Goal: Task Accomplishment & Management: Manage account settings

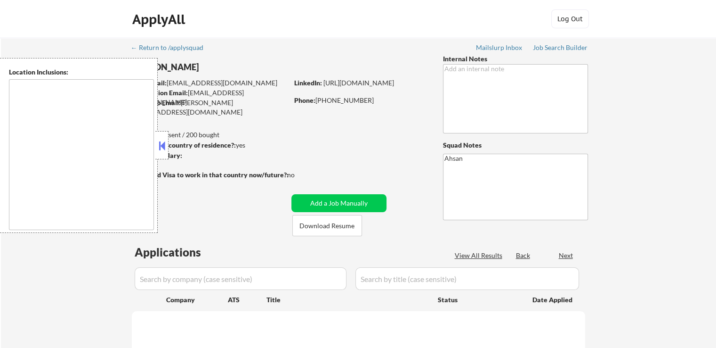
type textarea "[GEOGRAPHIC_DATA], [GEOGRAPHIC_DATA] [GEOGRAPHIC_DATA], [GEOGRAPHIC_DATA] [GEOG…"
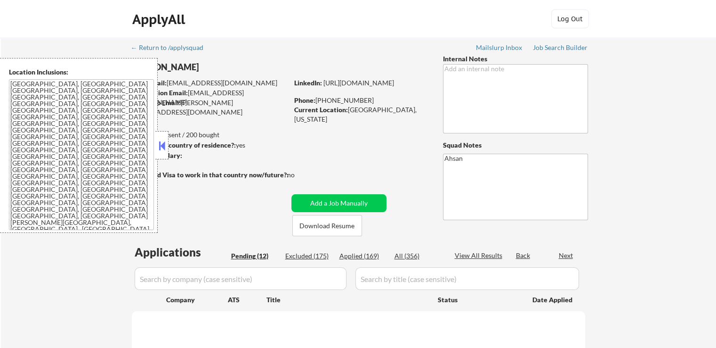
select select ""pending""
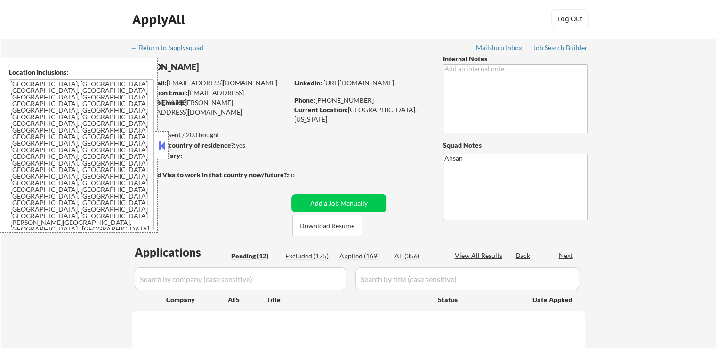
select select ""pending""
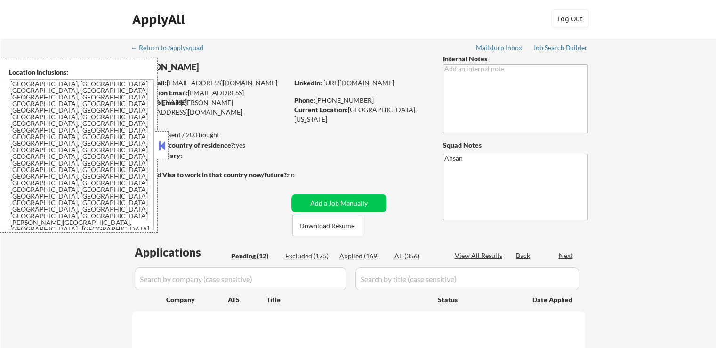
select select ""pending""
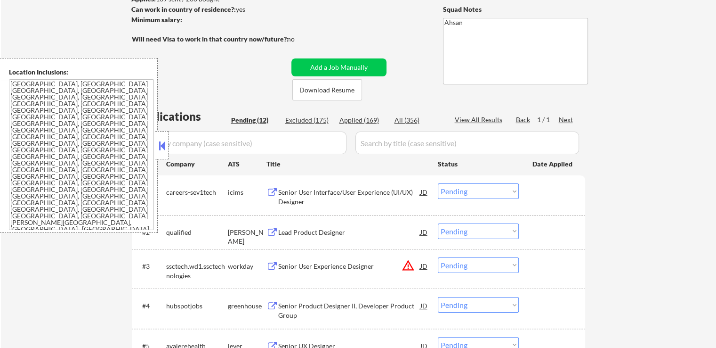
scroll to position [141, 0]
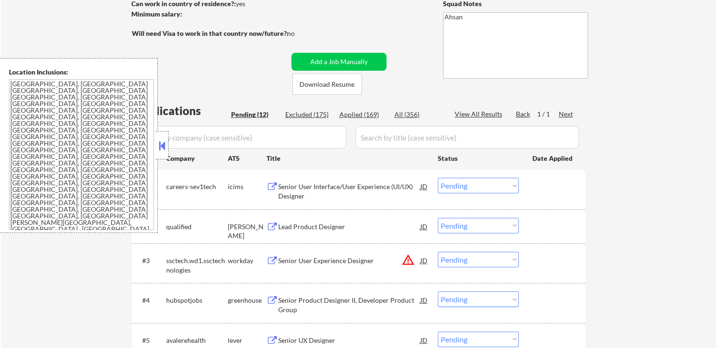
click at [311, 225] on div "Lead Product Designer" at bounding box center [349, 226] width 142 height 9
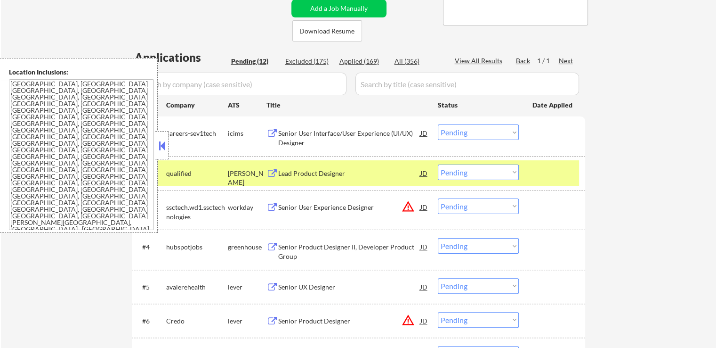
scroll to position [235, 0]
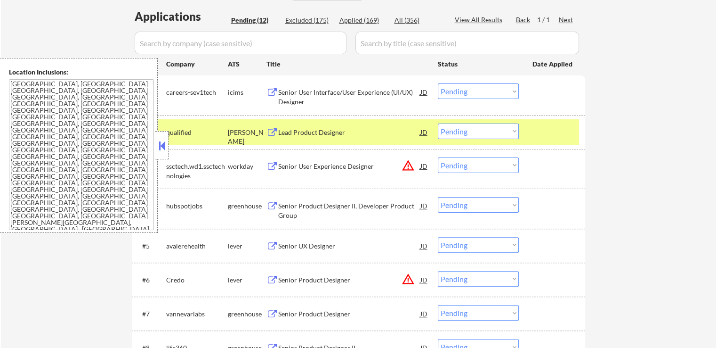
click at [303, 208] on div "Senior Product Designer II, Developer Product Group" at bounding box center [349, 210] width 142 height 18
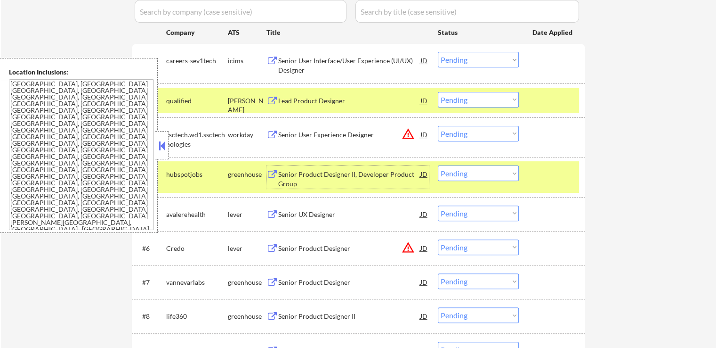
scroll to position [283, 0]
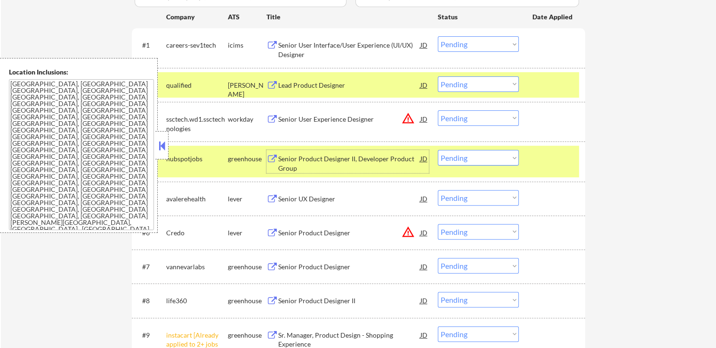
click at [171, 148] on div "#4 hubspotjobs greenhouse Senior Product Designer II, Developer Product Group J…" at bounding box center [357, 161] width 445 height 31
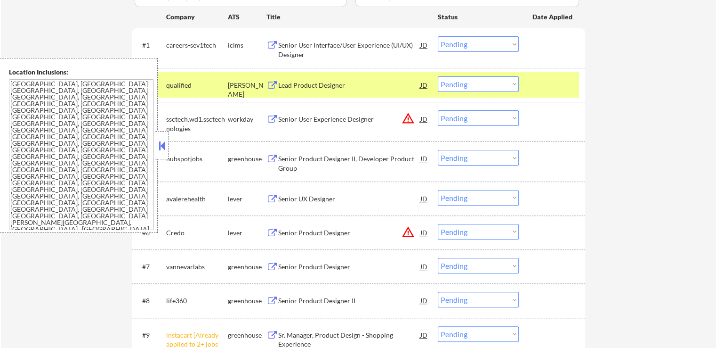
click at [160, 147] on button at bounding box center [162, 145] width 10 height 14
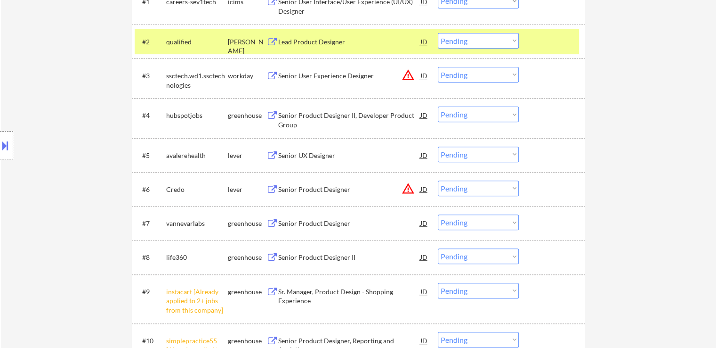
scroll to position [377, 0]
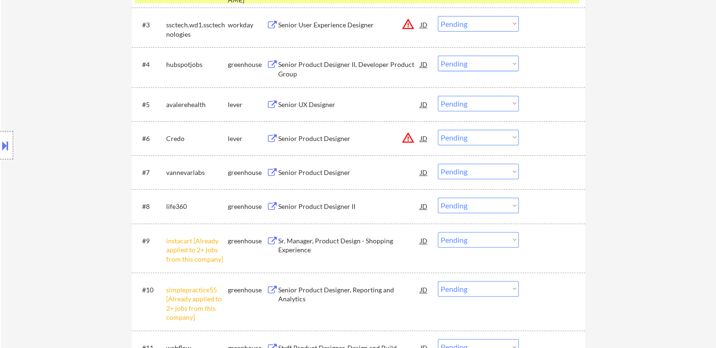
click at [279, 103] on div "Senior UX Designer" at bounding box center [349, 104] width 142 height 9
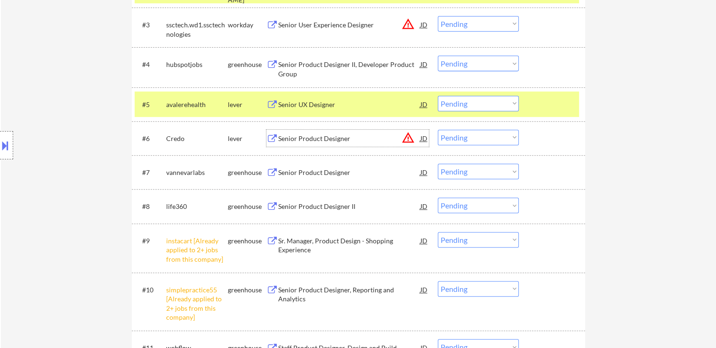
click at [295, 131] on div "Senior Product Designer" at bounding box center [349, 137] width 142 height 17
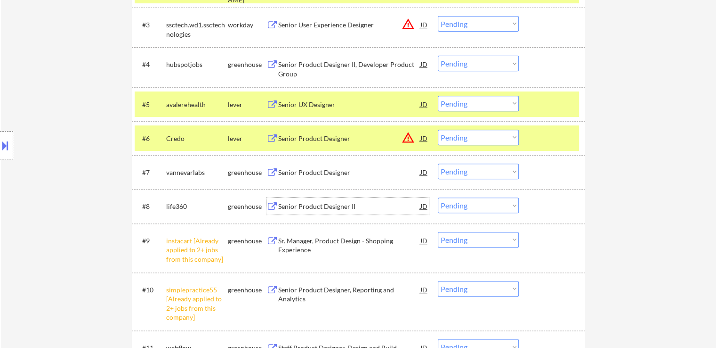
click at [281, 204] on div "Senior Product Designer II" at bounding box center [349, 206] width 142 height 9
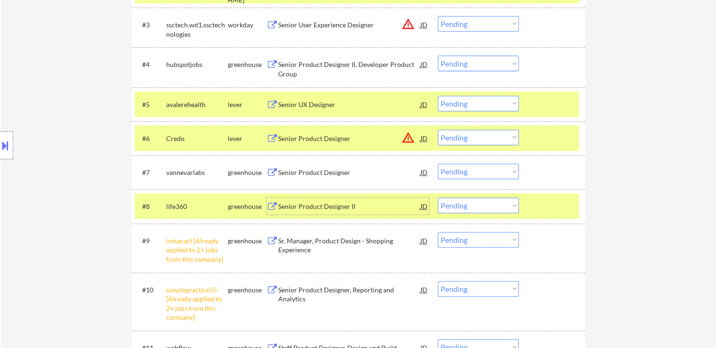
click at [301, 174] on div "Senior Product Designer" at bounding box center [349, 172] width 142 height 9
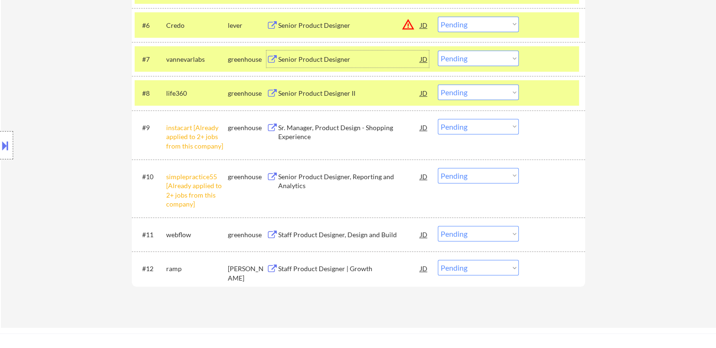
scroll to position [565, 0]
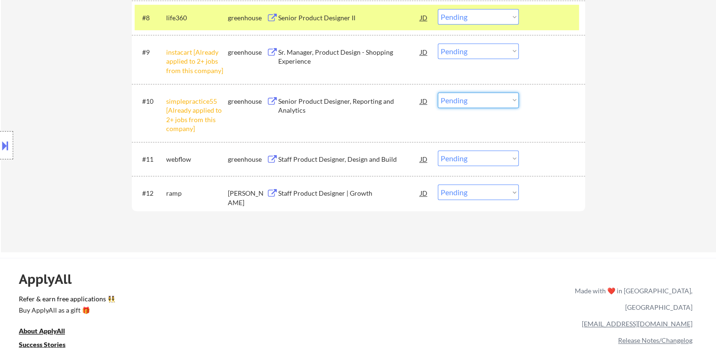
drag, startPoint x: 483, startPoint y: 97, endPoint x: 483, endPoint y: 104, distance: 6.1
click at [483, 97] on select "Choose an option... Pending Applied Excluded (Questions) Excluded (Expired) Exc…" at bounding box center [478, 100] width 81 height 16
select select ""excluded__other_""
click at [438, 92] on select "Choose an option... Pending Applied Excluded (Questions) Excluded (Expired) Exc…" at bounding box center [478, 100] width 81 height 16
click at [472, 54] on select "Choose an option... Pending Applied Excluded (Questions) Excluded (Expired) Exc…" at bounding box center [478, 51] width 81 height 16
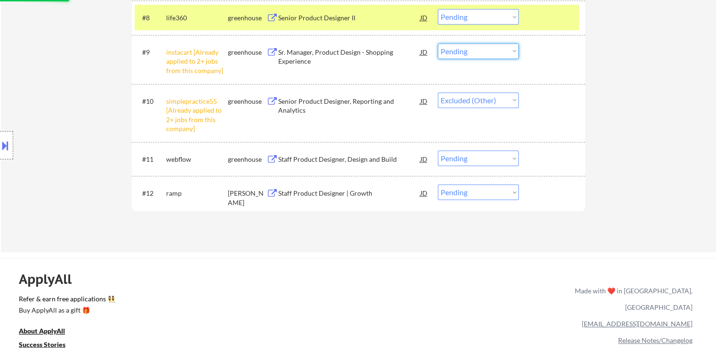
select select ""excluded__other_""
click at [438, 43] on select "Choose an option... Pending Applied Excluded (Questions) Excluded (Expired) Exc…" at bounding box center [478, 51] width 81 height 16
select select ""pending""
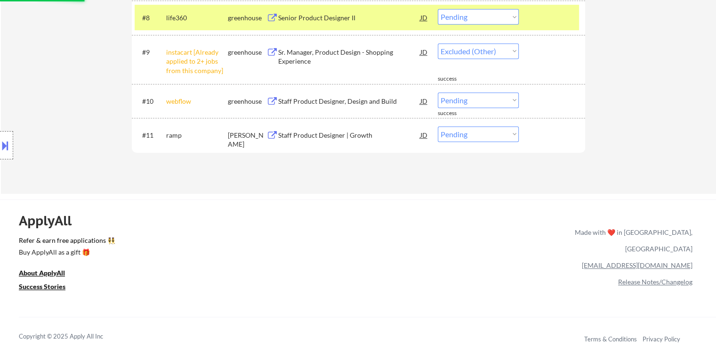
select select ""pending""
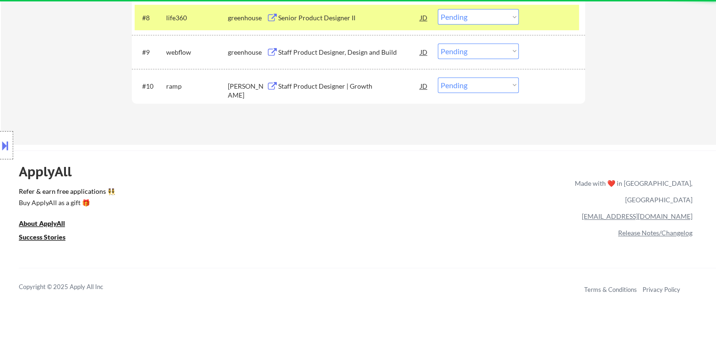
click at [294, 87] on div "Staff Product Designer | Growth" at bounding box center [349, 85] width 142 height 9
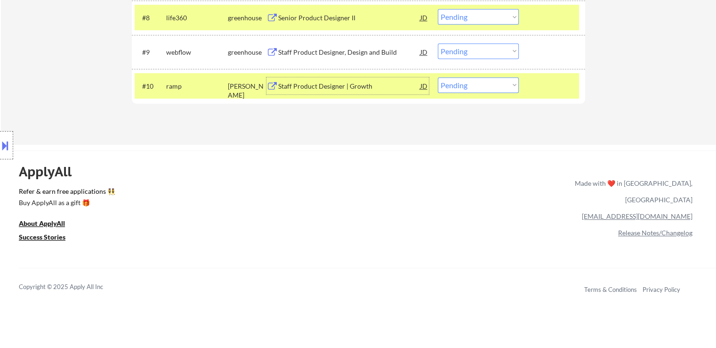
click at [313, 45] on div "Staff Product Designer, Design and Build" at bounding box center [349, 51] width 142 height 17
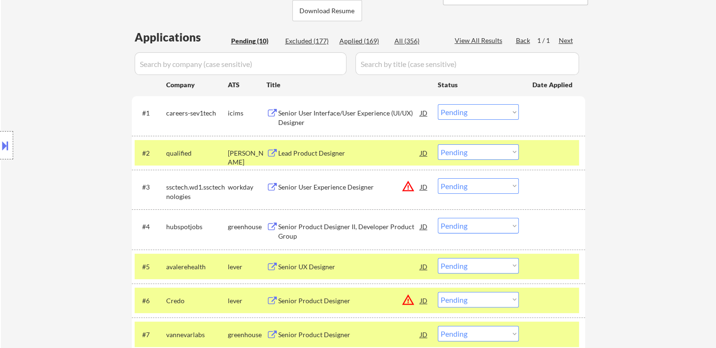
scroll to position [235, 0]
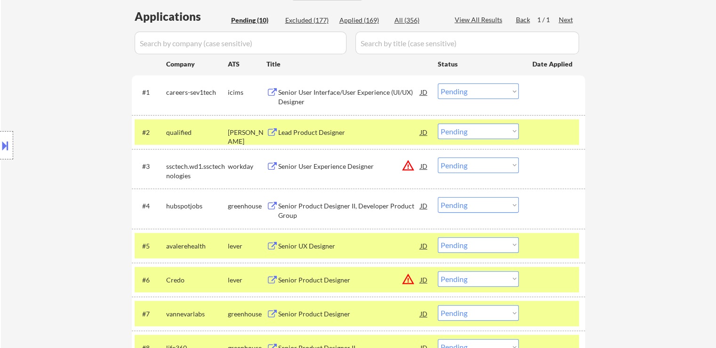
click at [462, 134] on select "Choose an option... Pending Applied Excluded (Questions) Excluded (Expired) Exc…" at bounding box center [478, 131] width 81 height 16
click at [438, 123] on select "Choose an option... Pending Applied Excluded (Questions) Excluded (Expired) Exc…" at bounding box center [478, 131] width 81 height 16
select select ""pending""
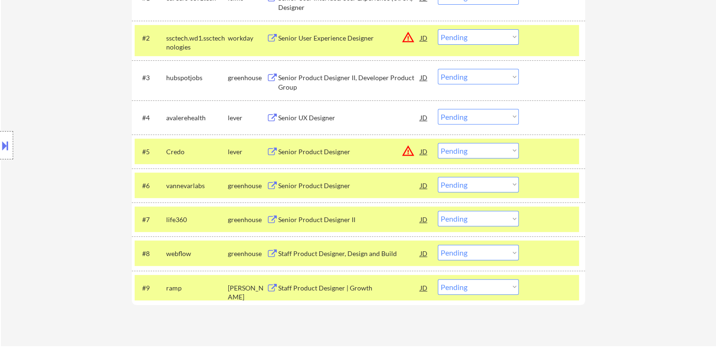
scroll to position [377, 0]
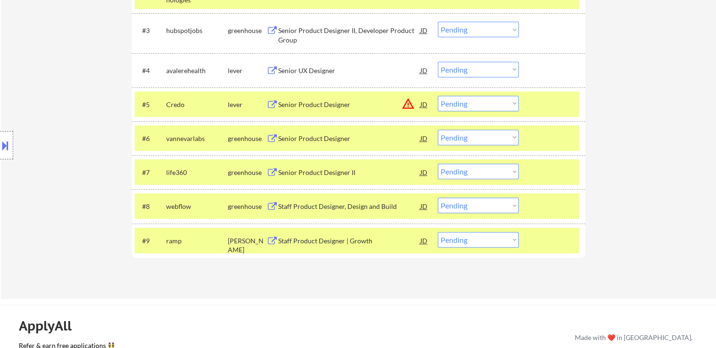
drag, startPoint x: 467, startPoint y: 135, endPoint x: 469, endPoint y: 144, distance: 9.1
click at [467, 135] on select "Choose an option... Pending Applied Excluded (Questions) Excluded (Expired) Exc…" at bounding box center [478, 137] width 81 height 16
click at [438, 129] on select "Choose an option... Pending Applied Excluded (Questions) Excluded (Expired) Exc…" at bounding box center [478, 137] width 81 height 16
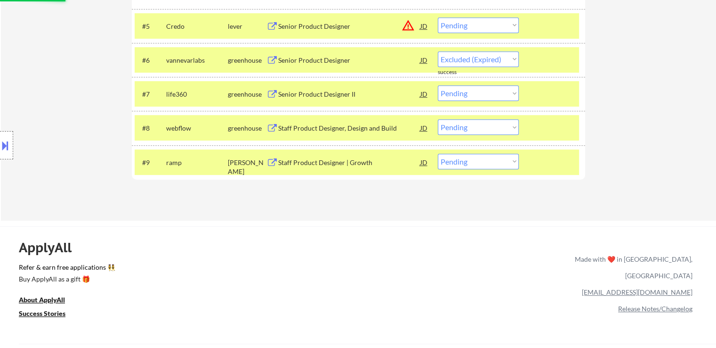
scroll to position [471, 0]
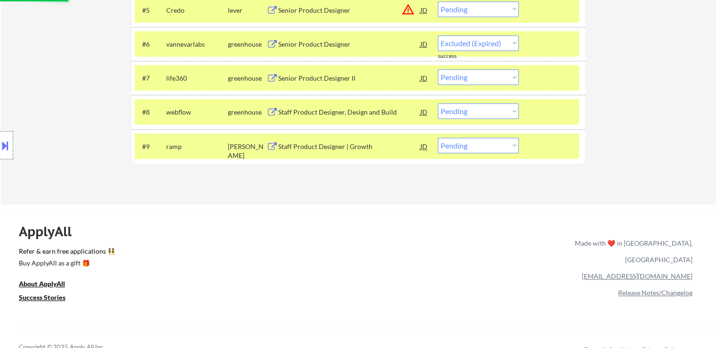
select select ""pending""
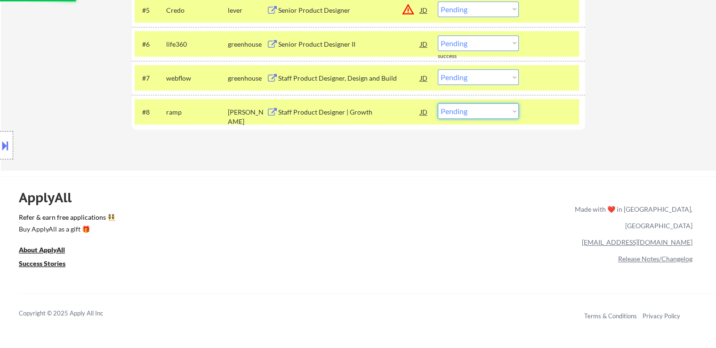
click at [501, 115] on select "Choose an option... Pending Applied Excluded (Questions) Excluded (Expired) Exc…" at bounding box center [478, 111] width 81 height 16
select select ""excluded__location_""
click at [438, 103] on select "Choose an option... Pending Applied Excluded (Questions) Excluded (Expired) Exc…" at bounding box center [478, 111] width 81 height 16
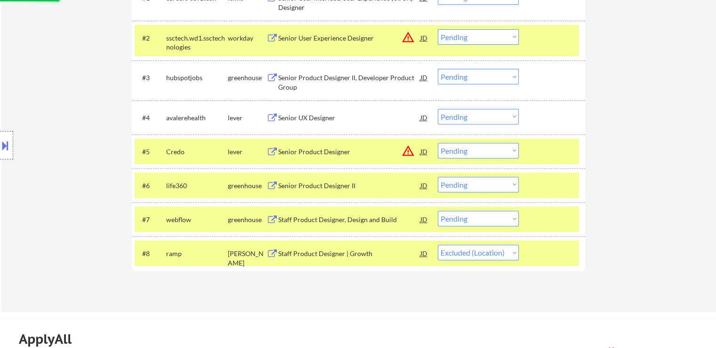
scroll to position [283, 0]
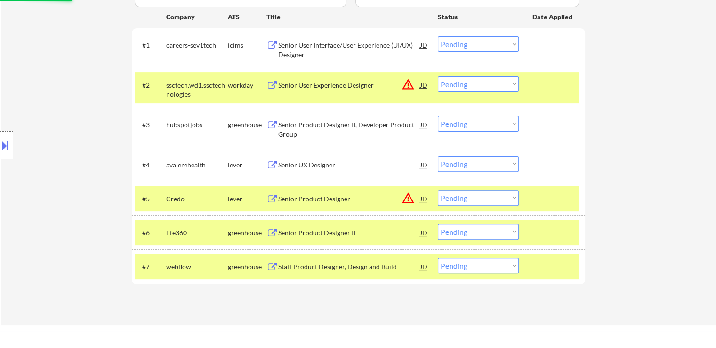
click at [467, 77] on select "Choose an option... Pending Applied Excluded (Questions) Excluded (Expired) Exc…" at bounding box center [478, 84] width 81 height 16
click at [438, 76] on select "Choose an option... Pending Applied Excluded (Questions) Excluded (Expired) Exc…" at bounding box center [478, 84] width 81 height 16
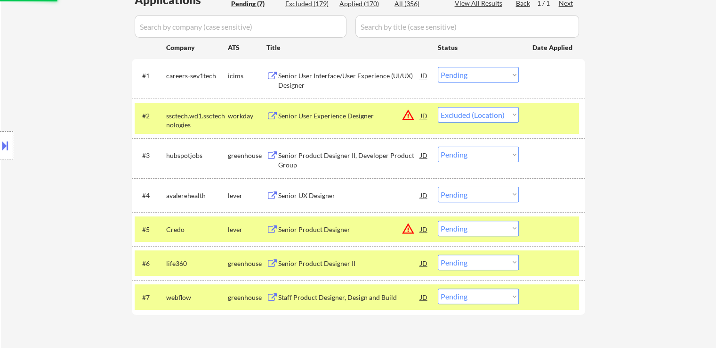
scroll to position [235, 0]
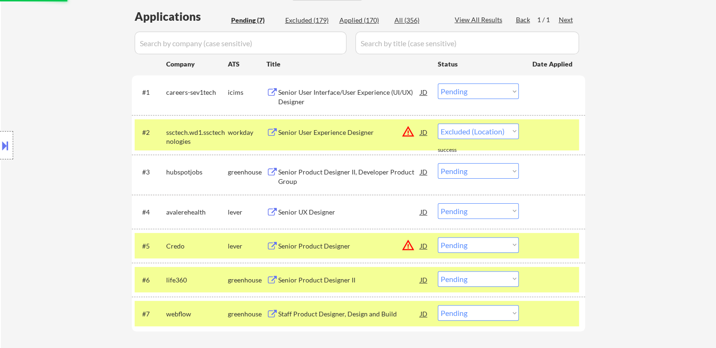
select select ""pending""
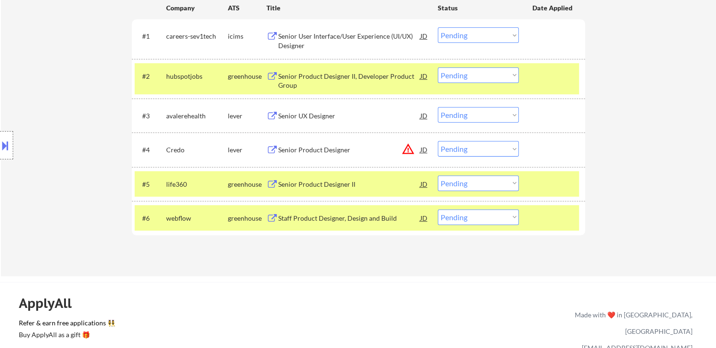
scroll to position [377, 0]
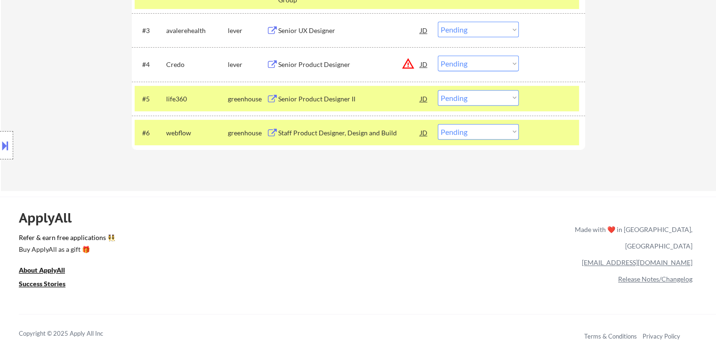
click at [459, 133] on select "Choose an option... Pending Applied Excluded (Questions) Excluded (Expired) Exc…" at bounding box center [478, 132] width 81 height 16
select select ""excluded""
click at [438, 124] on select "Choose an option... Pending Applied Excluded (Questions) Excluded (Expired) Exc…" at bounding box center [478, 132] width 81 height 16
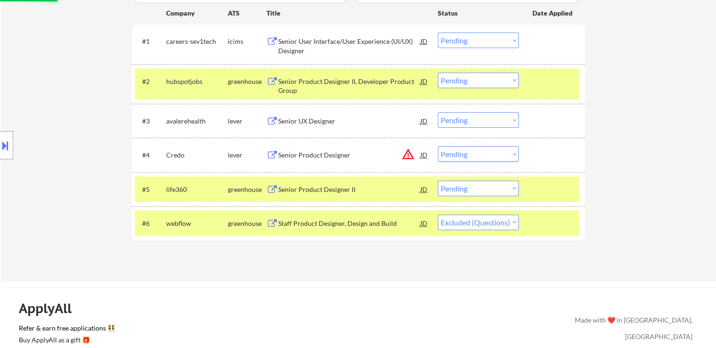
scroll to position [283, 0]
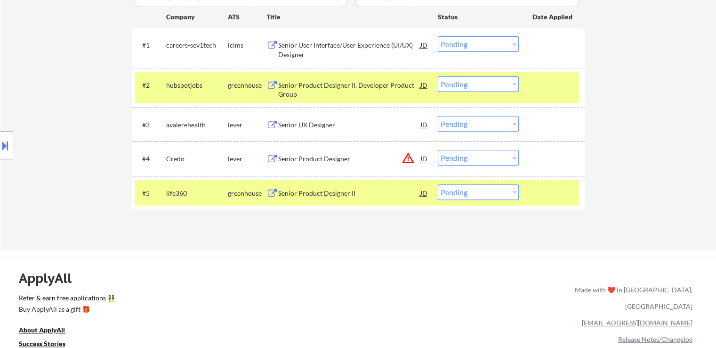
click at [467, 128] on select "Choose an option... Pending Applied Excluded (Questions) Excluded (Expired) Exc…" at bounding box center [478, 124] width 81 height 16
select select ""applied""
click at [438, 116] on select "Choose an option... Pending Applied Excluded (Questions) Excluded (Expired) Exc…" at bounding box center [478, 124] width 81 height 16
drag, startPoint x: 470, startPoint y: 156, endPoint x: 474, endPoint y: 163, distance: 8.6
click at [471, 157] on select "Choose an option... Pending Applied Excluded (Questions) Excluded (Expired) Exc…" at bounding box center [478, 158] width 81 height 16
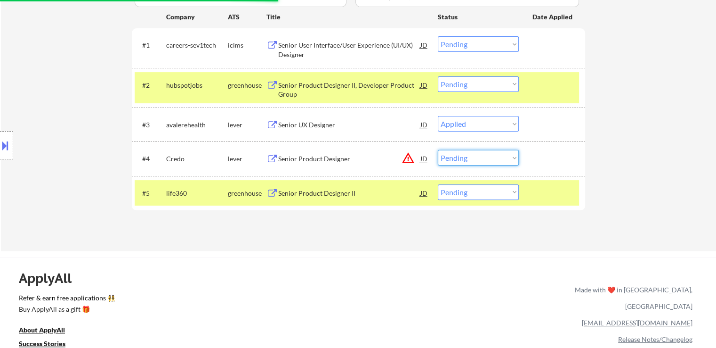
select select ""excluded""
click at [438, 150] on select "Choose an option... Pending Applied Excluded (Questions) Excluded (Expired) Exc…" at bounding box center [478, 158] width 81 height 16
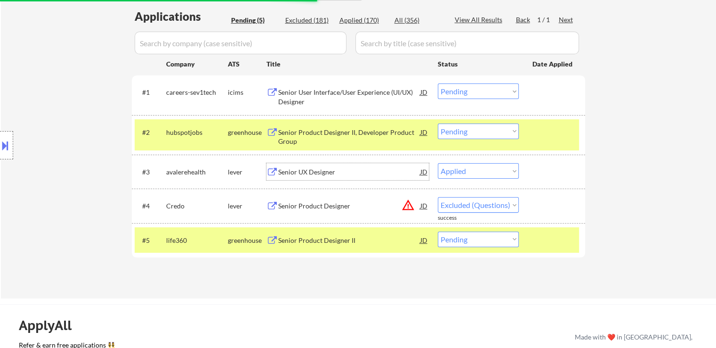
click at [299, 172] on div "Senior UX Designer" at bounding box center [349, 171] width 142 height 9
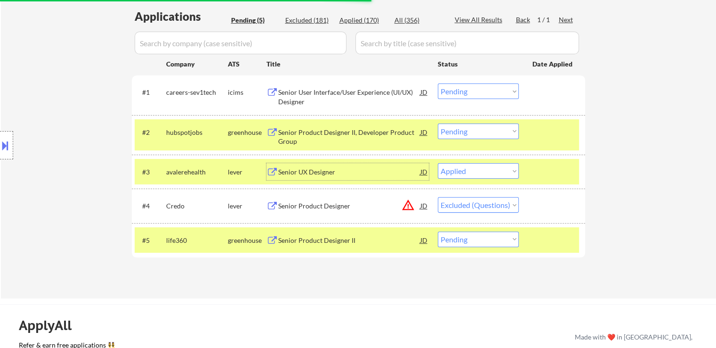
click at [460, 164] on select "Choose an option... Pending Applied Excluded (Questions) Excluded (Expired) Exc…" at bounding box center [478, 171] width 81 height 16
click at [438, 163] on select "Choose an option... Pending Applied Excluded (Questions) Excluded (Expired) Exc…" at bounding box center [478, 171] width 81 height 16
click at [647, 148] on div "← Return to /applysquad Mailslurp Inbox Job Search Builder Benjamin Short User …" at bounding box center [358, 50] width 715 height 496
select select ""pending""
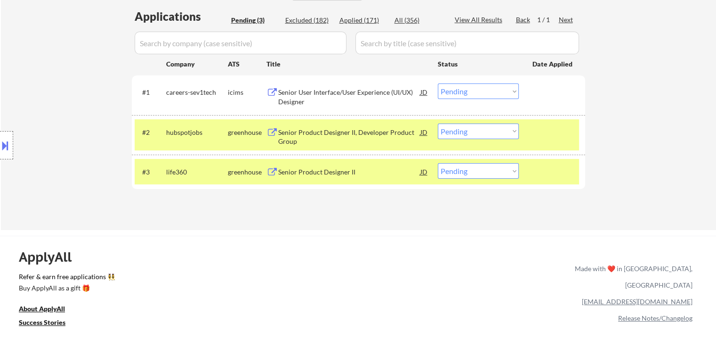
click at [422, 228] on div "← Return to /applysquad Mailslurp Inbox Job Search Builder Benjamin Short User …" at bounding box center [358, 16] width 715 height 428
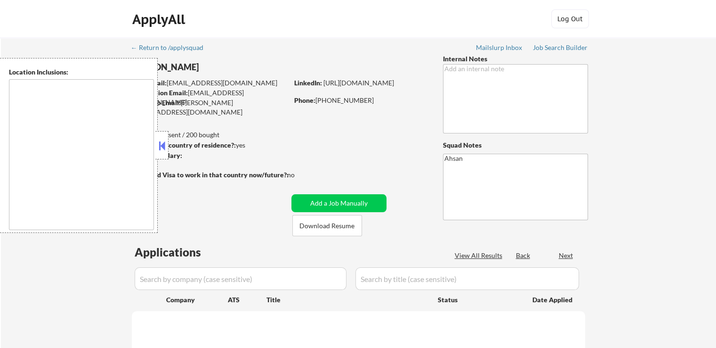
select select ""pending""
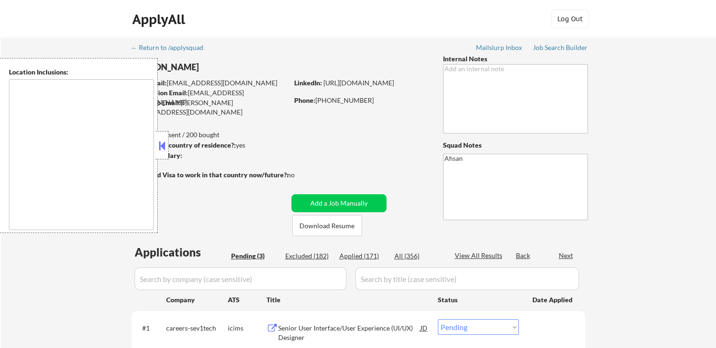
type textarea "[GEOGRAPHIC_DATA], [GEOGRAPHIC_DATA] [GEOGRAPHIC_DATA], [GEOGRAPHIC_DATA] [GEOG…"
